Goal: Information Seeking & Learning: Check status

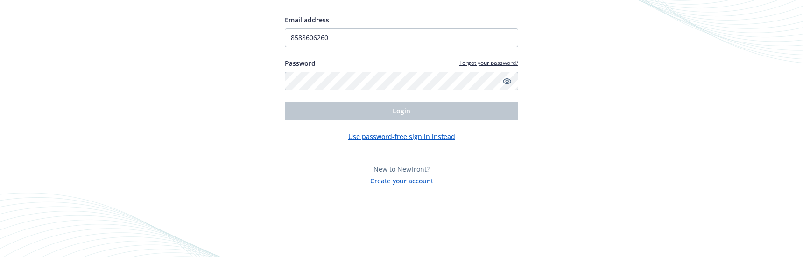
click at [385, 37] on input "8588606260" at bounding box center [401, 37] width 233 height 19
click at [564, 71] on div "Email address 8588606260 Password Forgot your password? Login Use password-free…" at bounding box center [401, 128] width 803 height 257
click at [383, 121] on div "Email address 8588606260 Password Forgot your password? Login Use password-free…" at bounding box center [401, 100] width 233 height 171
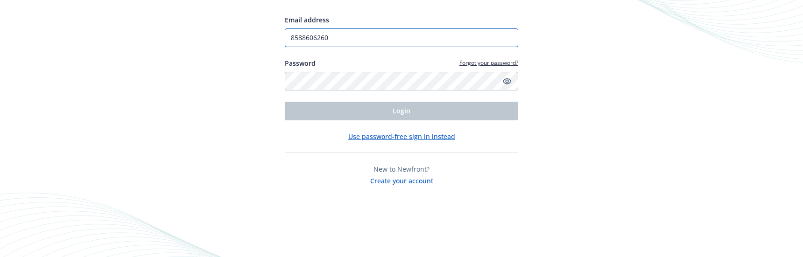
click at [350, 33] on input "8588606260" at bounding box center [401, 37] width 233 height 19
type input "VRUIZ@TOURMALINECAPITAL.COM"
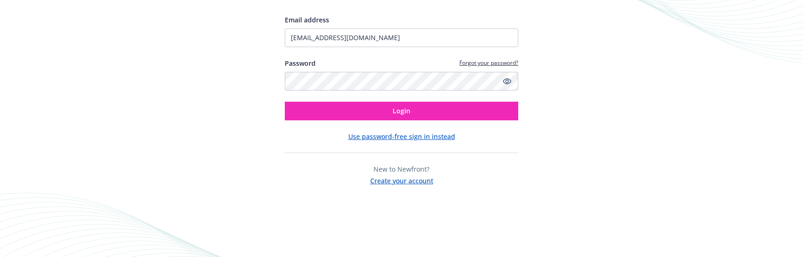
click at [387, 101] on div "Email address VRUIZ@TOURMALINECAPITAL.COM Password Forgot your password? Login" at bounding box center [401, 67] width 233 height 105
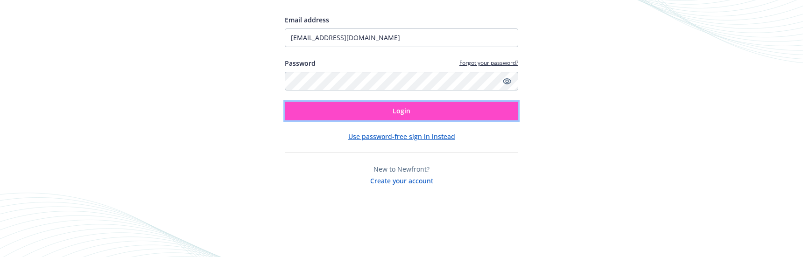
click at [391, 106] on button "Login" at bounding box center [401, 111] width 233 height 19
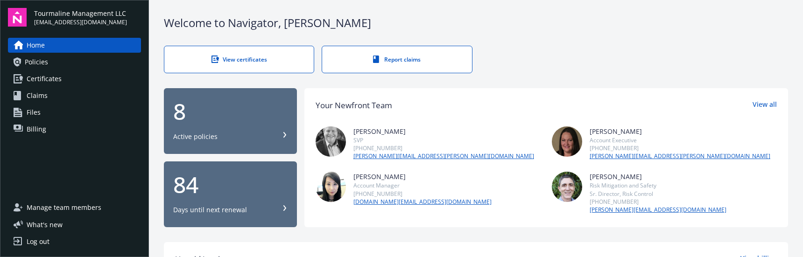
click at [213, 204] on div "84 Days until next renewal" at bounding box center [230, 194] width 114 height 41
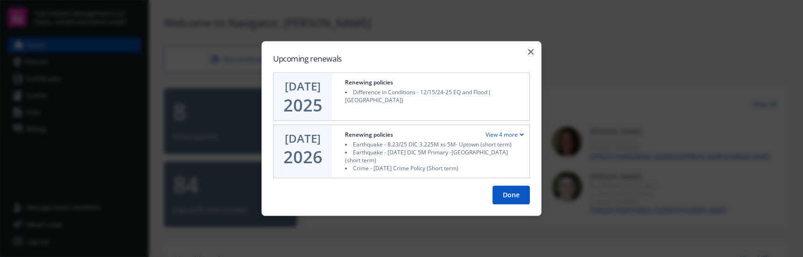
click at [529, 54] on icon "button" at bounding box center [531, 52] width 6 height 6
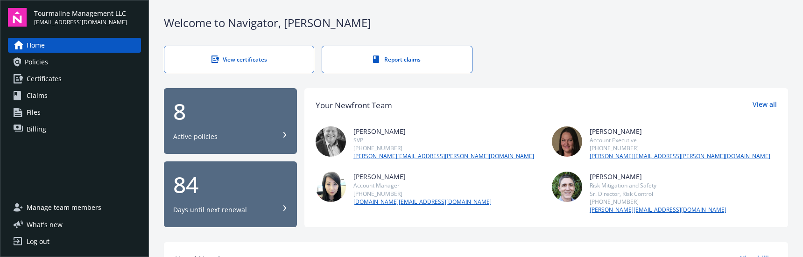
scroll to position [140, 0]
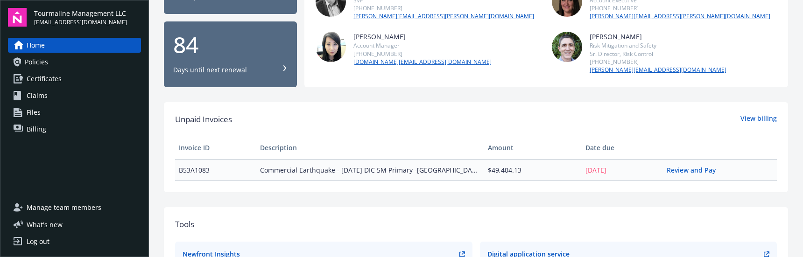
click at [443, 175] on span "Commercial Earthquake - [DATE] DIC 5M Primary -[GEOGRAPHIC_DATA] (short term) -…" at bounding box center [370, 170] width 220 height 10
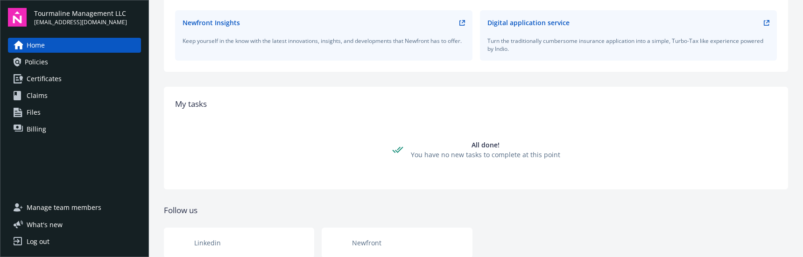
scroll to position [403, 0]
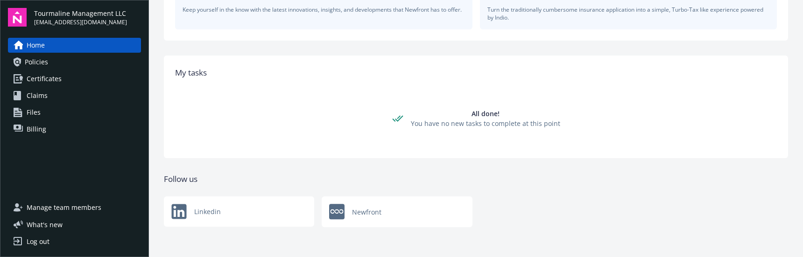
click at [510, 94] on div "All done! You have no new tasks to complete at this point" at bounding box center [476, 118] width 168 height 57
click at [46, 61] on span "Policies" at bounding box center [36, 62] width 23 height 15
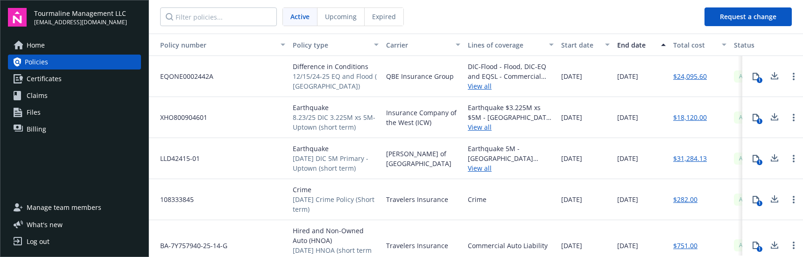
click at [338, 18] on span "Upcoming" at bounding box center [341, 17] width 32 height 10
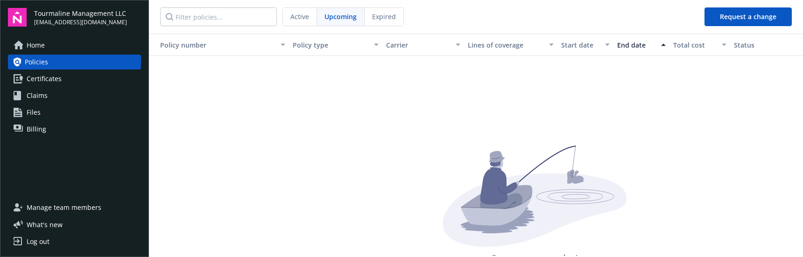
click at [383, 17] on span "Expired" at bounding box center [384, 17] width 24 height 10
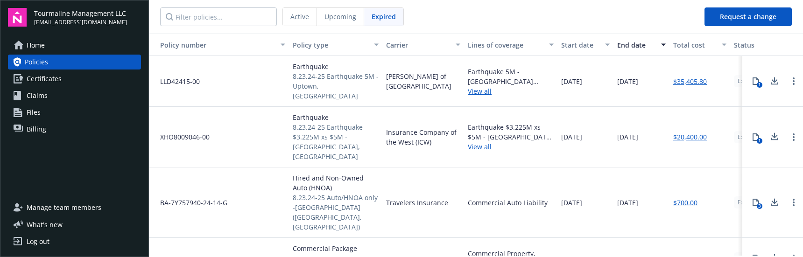
click at [344, 22] on div "Upcoming" at bounding box center [340, 17] width 47 height 18
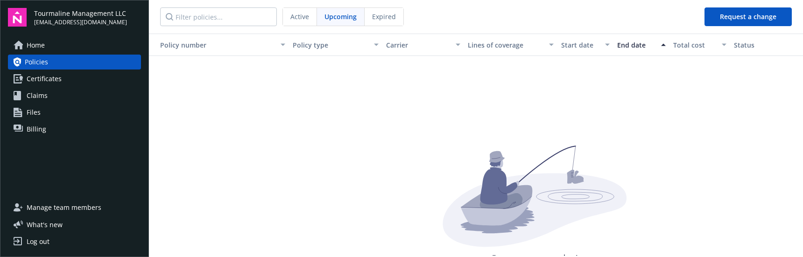
click at [300, 20] on span "Active" at bounding box center [299, 17] width 19 height 10
